Goal: Navigation & Orientation: Find specific page/section

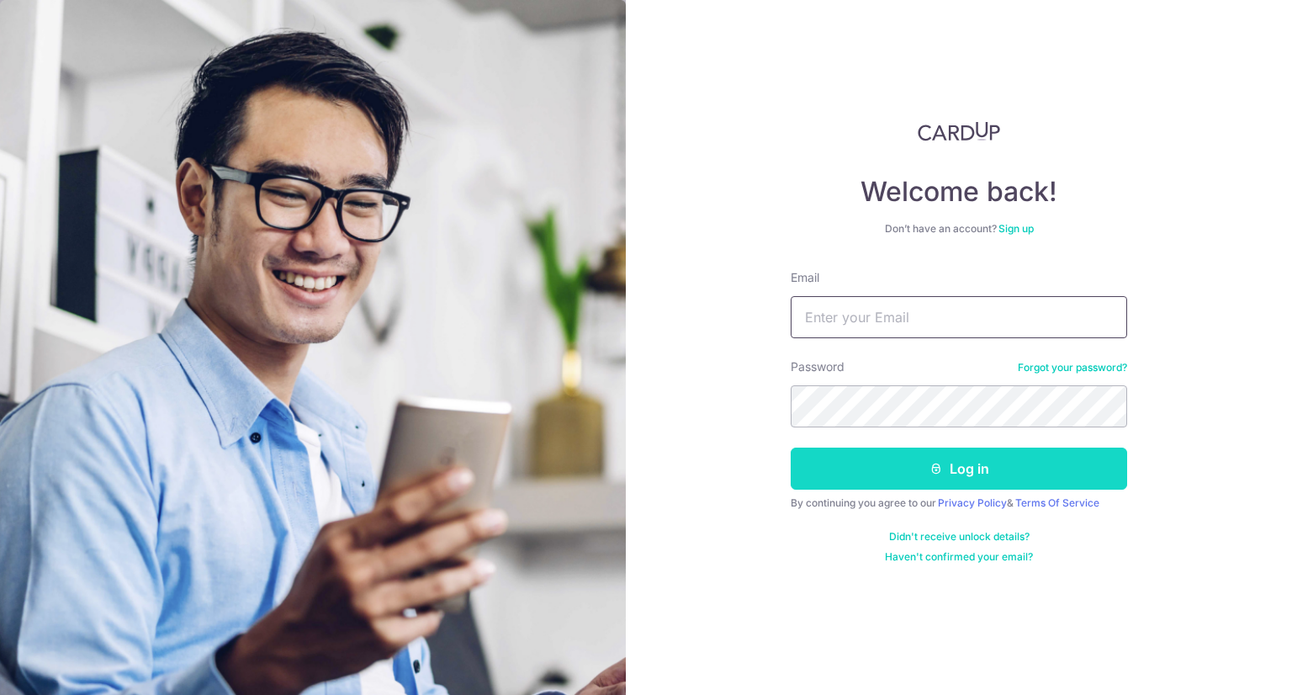
type input "[EMAIL_ADDRESS][DOMAIN_NAME]"
click at [881, 471] on button "Log in" at bounding box center [958, 468] width 336 height 42
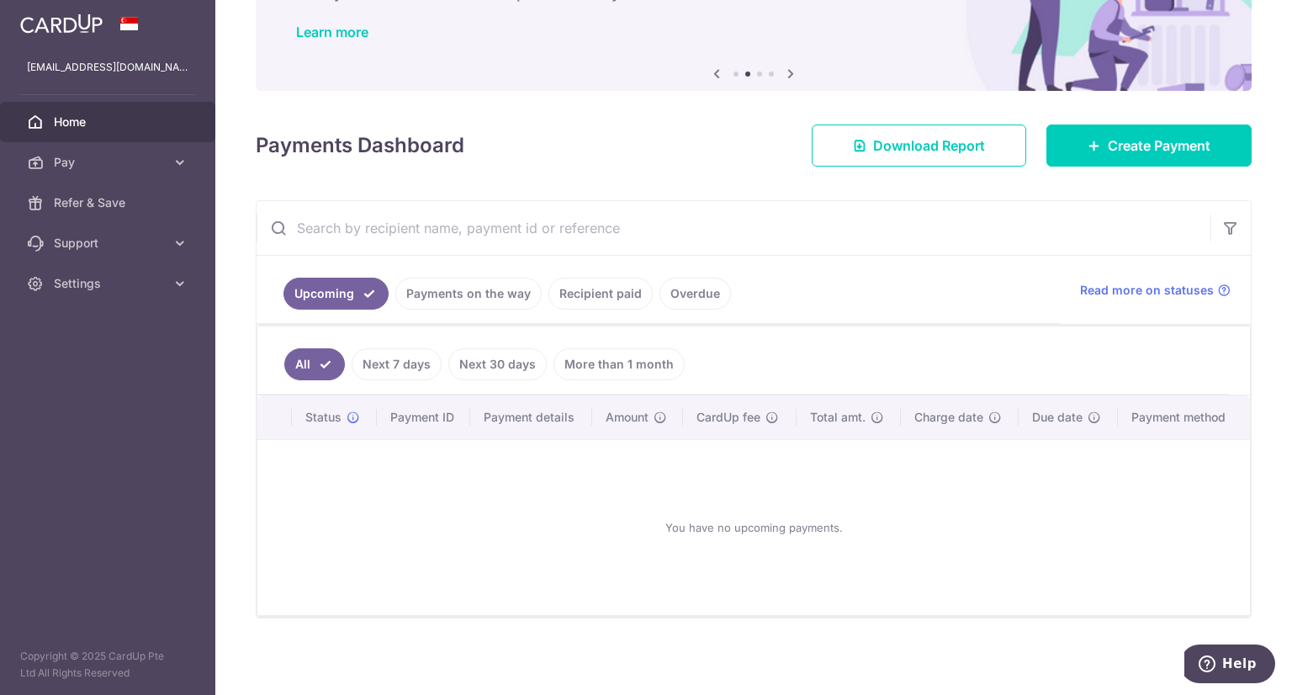
click at [596, 293] on link "Recipient paid" at bounding box center [600, 293] width 104 height 32
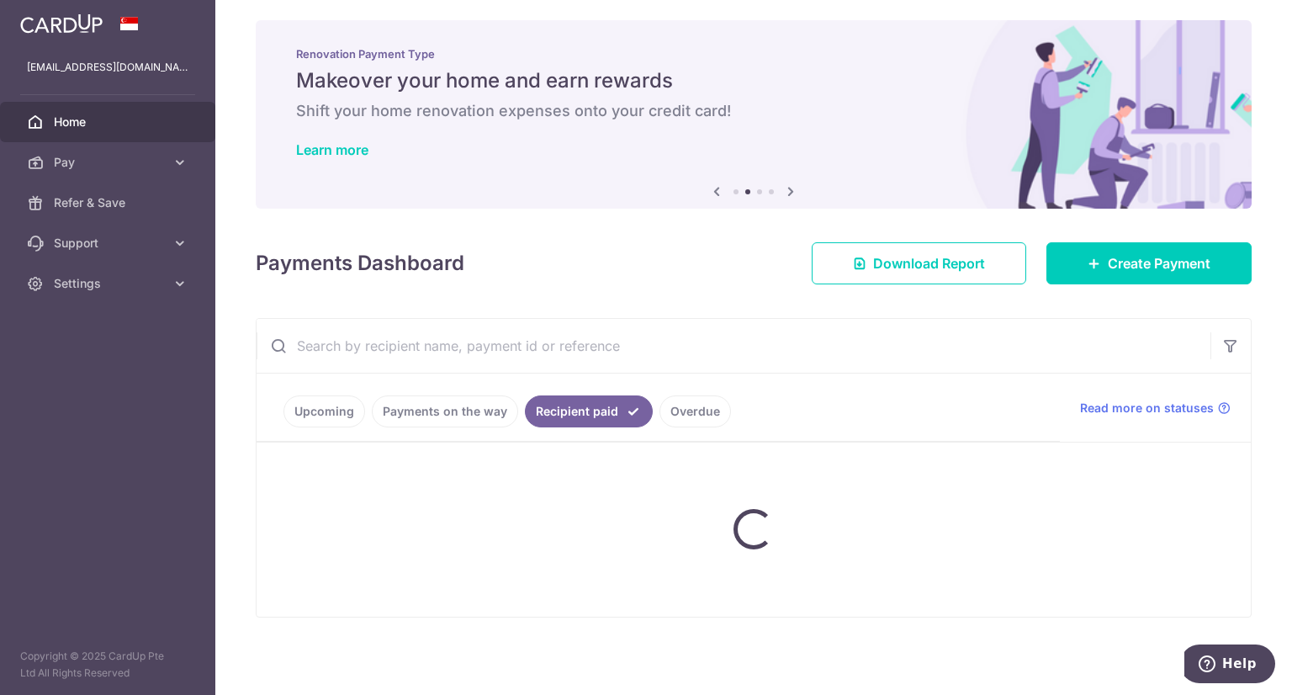
scroll to position [71, 0]
